Goal: Information Seeking & Learning: Understand process/instructions

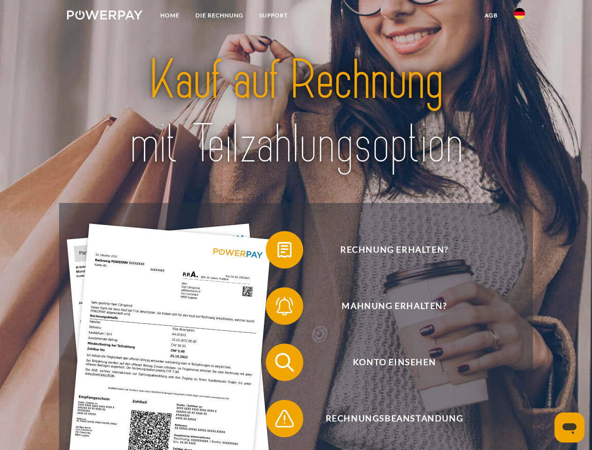
click at [104, 16] on img at bounding box center [104, 14] width 75 height 9
click at [519, 16] on img at bounding box center [518, 13] width 11 height 11
click at [490, 15] on link "agb" at bounding box center [490, 15] width 29 height 17
click at [277, 252] on span at bounding box center [270, 249] width 47 height 47
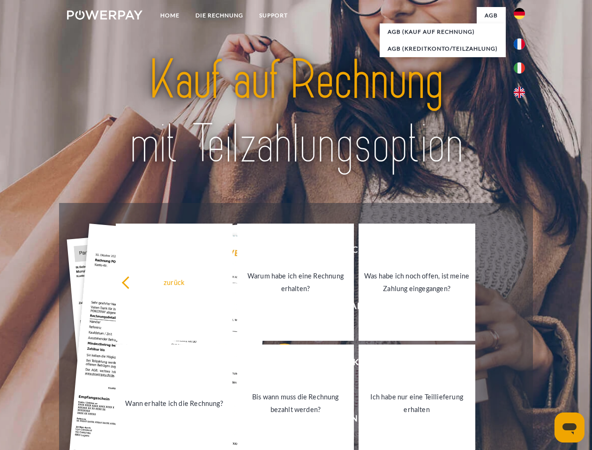
click at [277, 308] on div "zurück Warum habe ich eine Rechnung erhalten? Was habe ich noch offen, ist mein…" at bounding box center [295, 343] width 378 height 242
click at [277, 364] on link "Bis wann muss die Rechnung bezahlt werden?" at bounding box center [295, 402] width 117 height 117
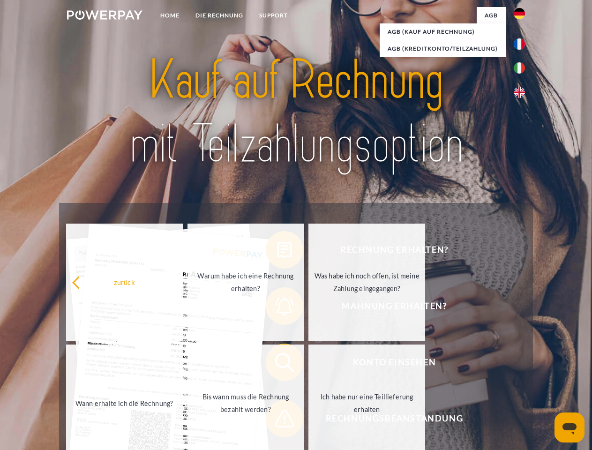
click at [277, 420] on span at bounding box center [270, 418] width 47 height 47
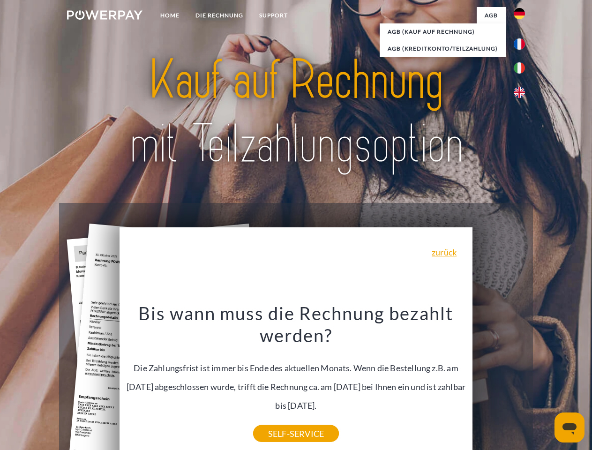
click at [569, 427] on icon "Messaging-Fenster öffnen" at bounding box center [569, 428] width 14 height 11
